Goal: Information Seeking & Learning: Find specific fact

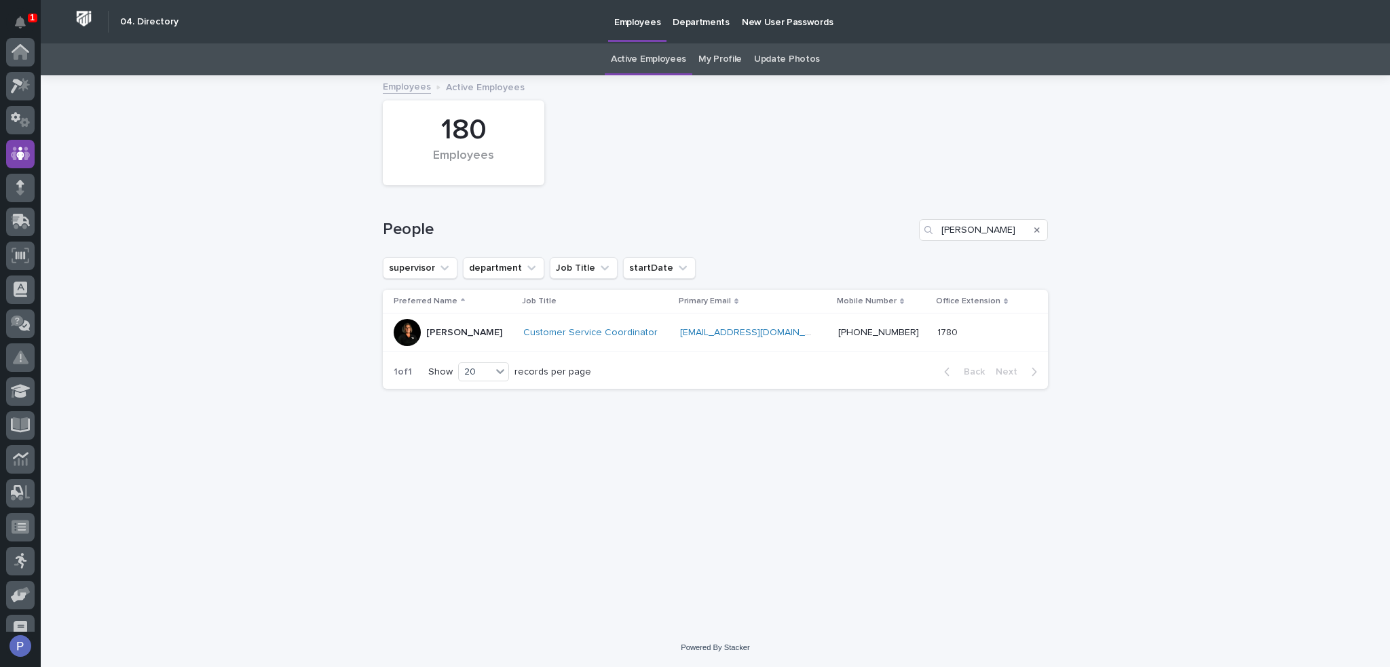
scroll to position [102, 0]
click at [971, 235] on input "[PERSON_NAME]" at bounding box center [983, 230] width 129 height 22
click at [970, 235] on input "[PERSON_NAME]" at bounding box center [983, 230] width 129 height 22
click at [952, 227] on input "[PERSON_NAME]" at bounding box center [983, 230] width 129 height 22
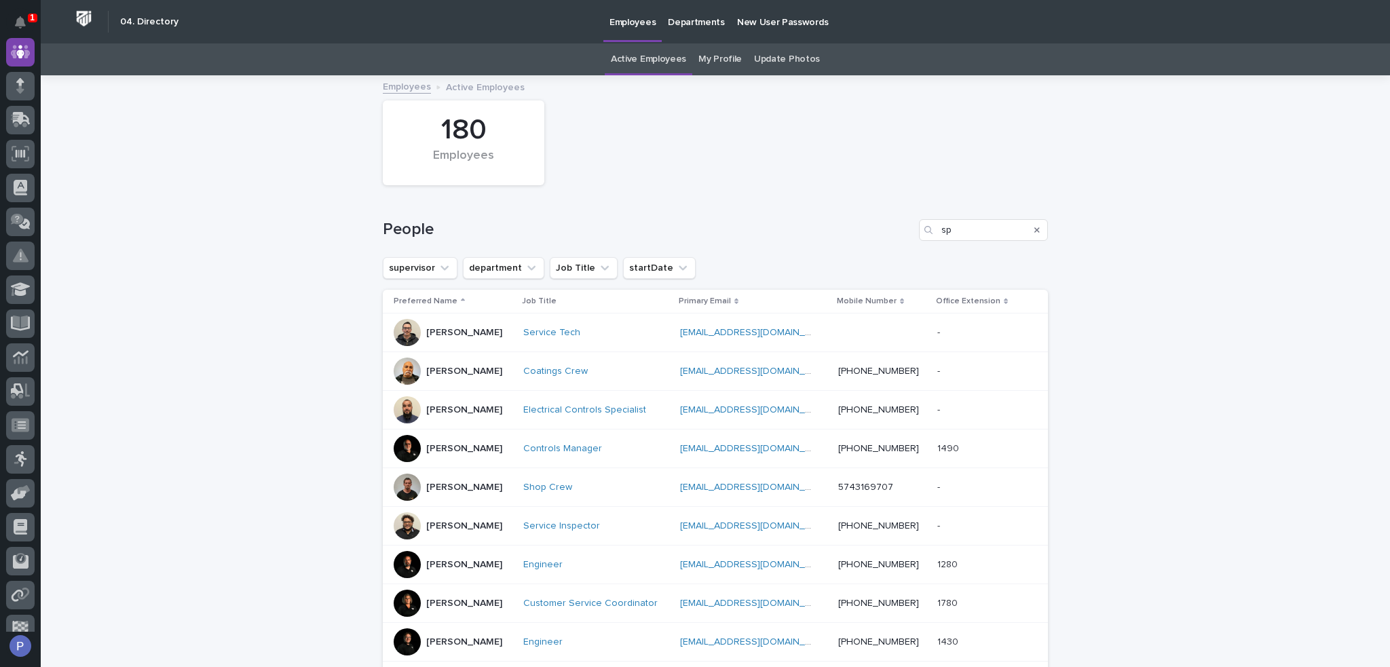
type input "s"
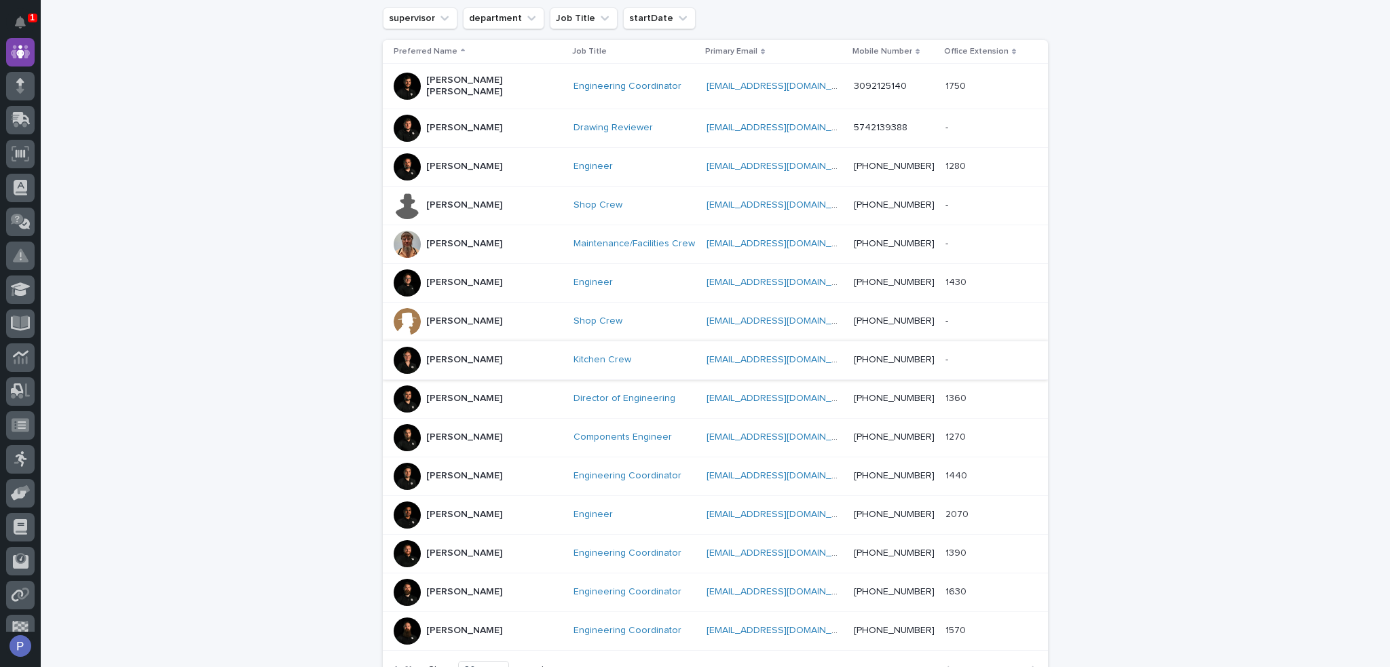
scroll to position [271, 0]
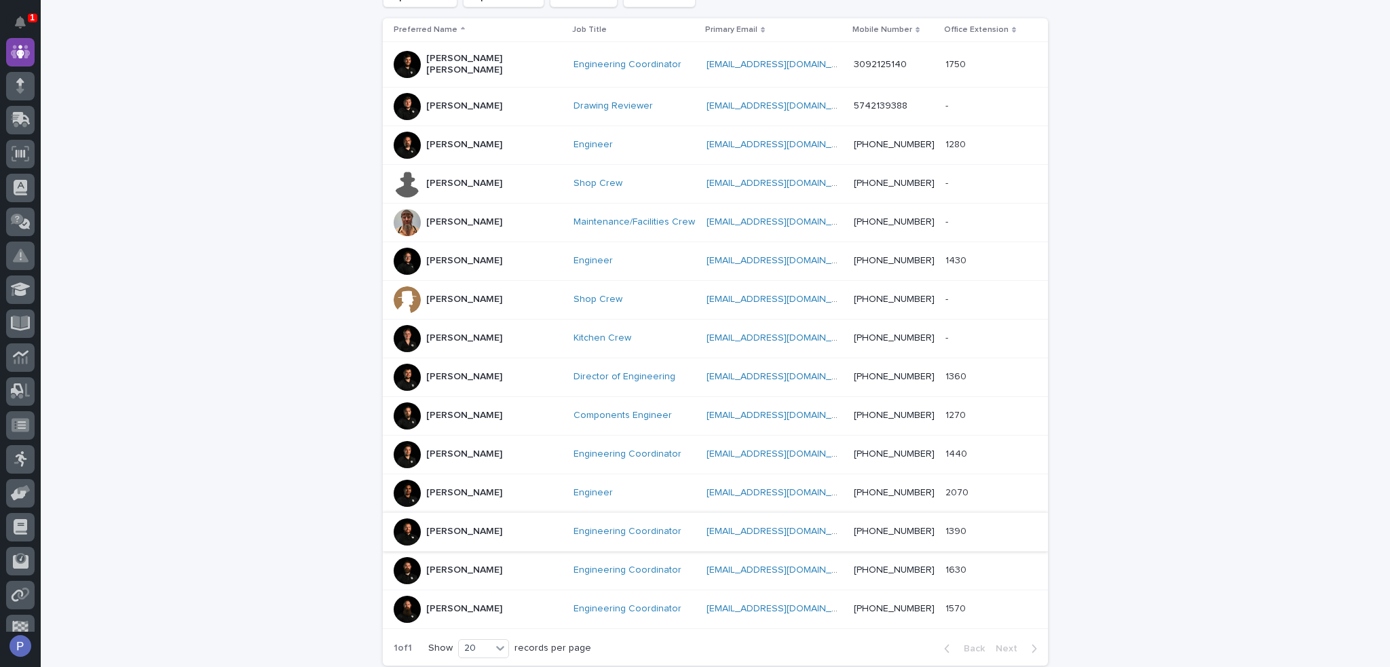
type input "[PERSON_NAME]"
click at [475, 526] on p "[PERSON_NAME]" at bounding box center [464, 532] width 76 height 12
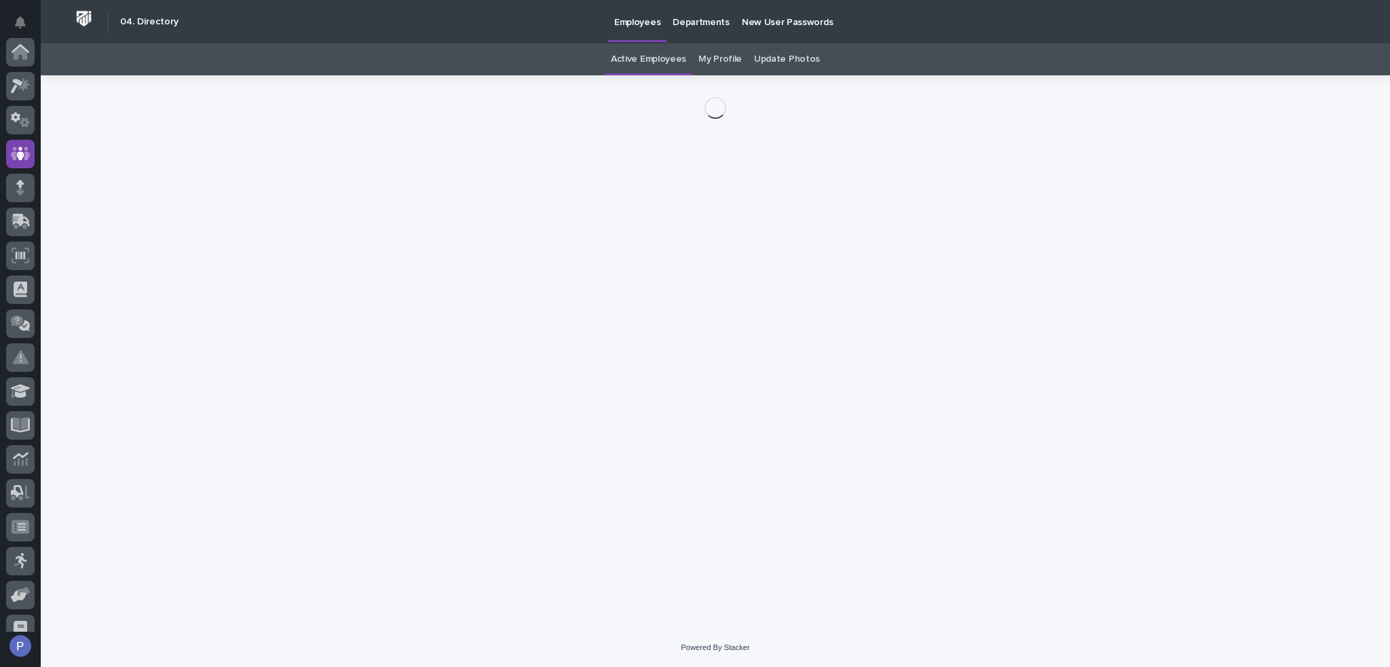
scroll to position [102, 0]
